Goal: Transaction & Acquisition: Subscribe to service/newsletter

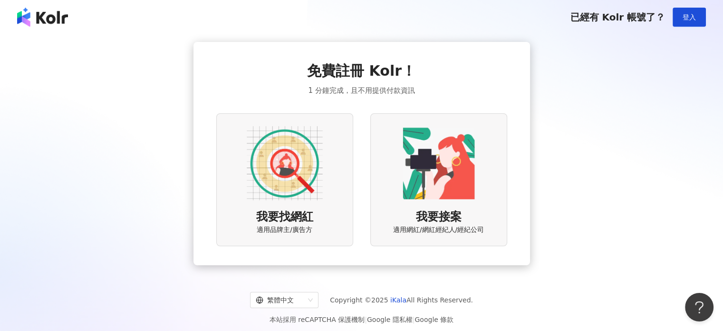
click at [313, 170] on img at bounding box center [285, 163] width 76 height 76
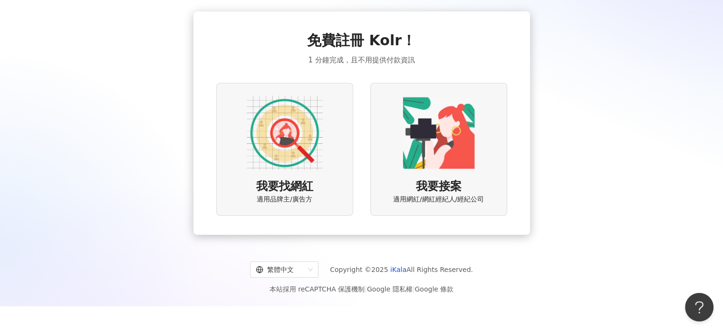
scroll to position [44, 0]
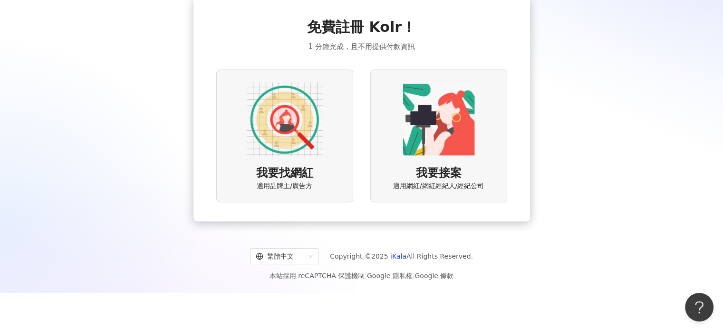
click at [294, 127] on img at bounding box center [285, 119] width 76 height 76
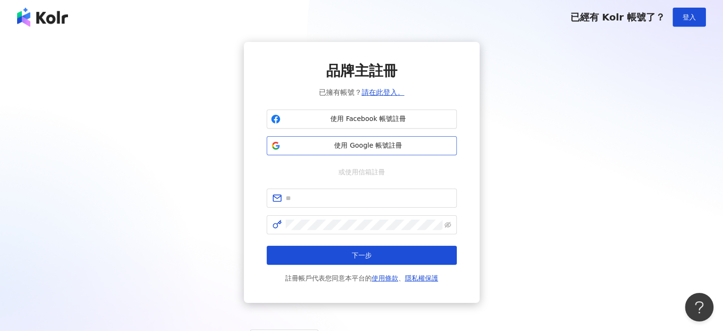
click at [329, 145] on span "使用 Google 帳號註冊" at bounding box center [368, 146] width 168 height 10
